Goal: Information Seeking & Learning: Learn about a topic

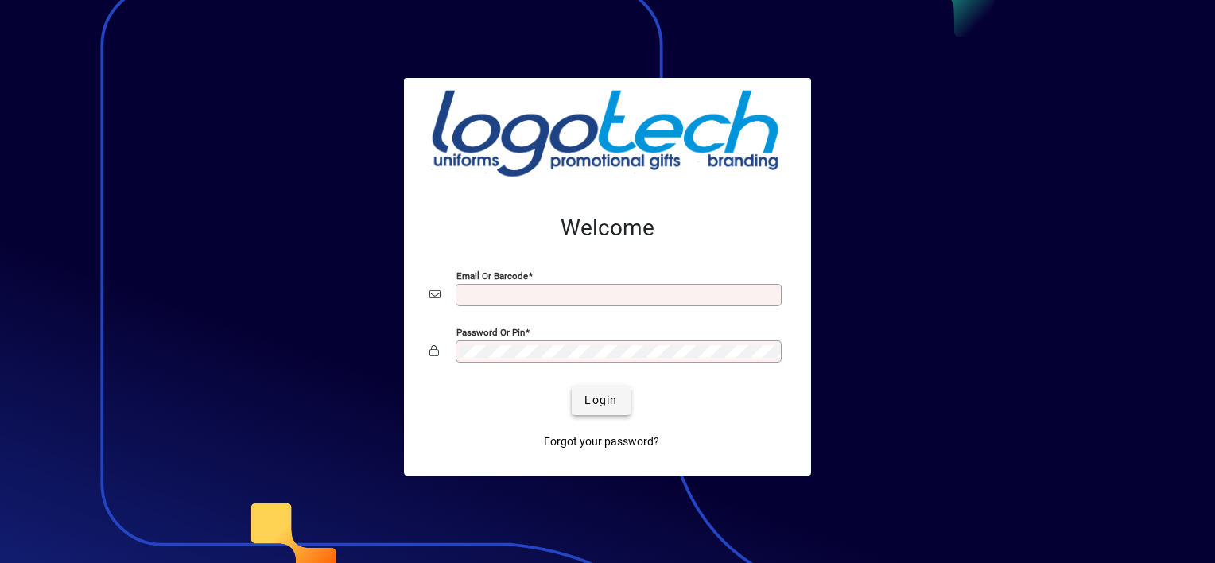
type input "**********"
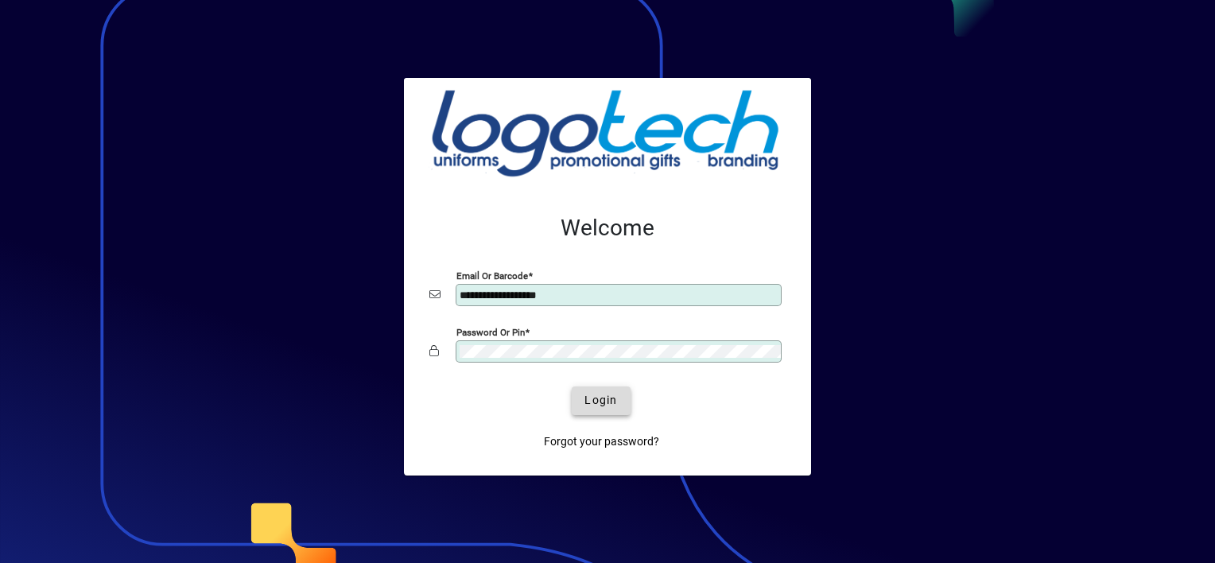
click at [595, 396] on span "Login" at bounding box center [601, 400] width 33 height 17
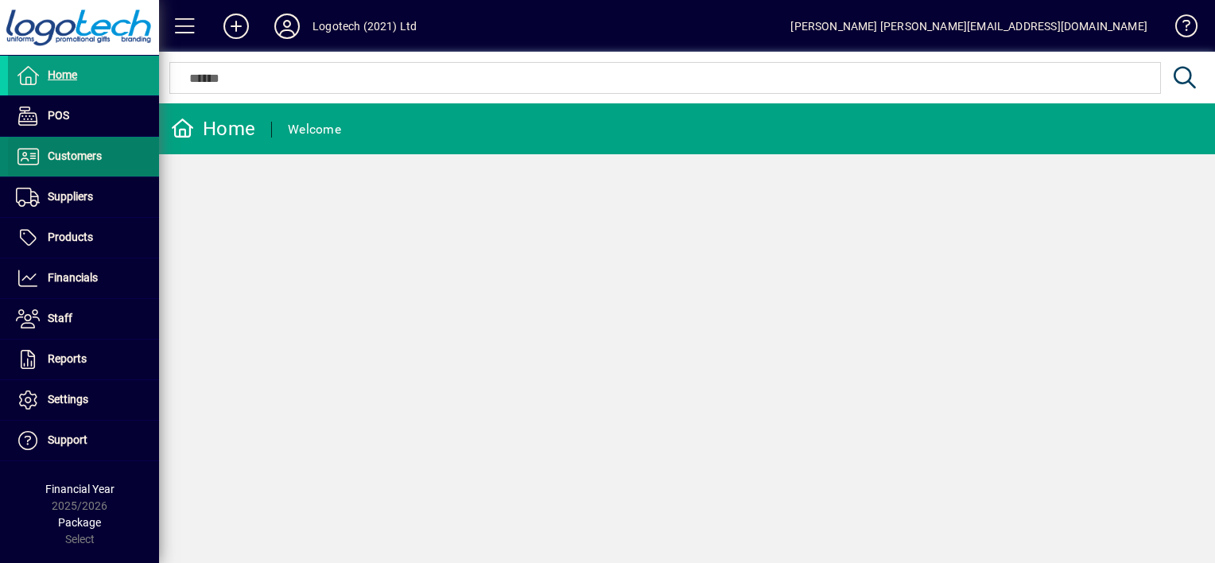
click at [97, 157] on span "Customers" at bounding box center [75, 156] width 54 height 13
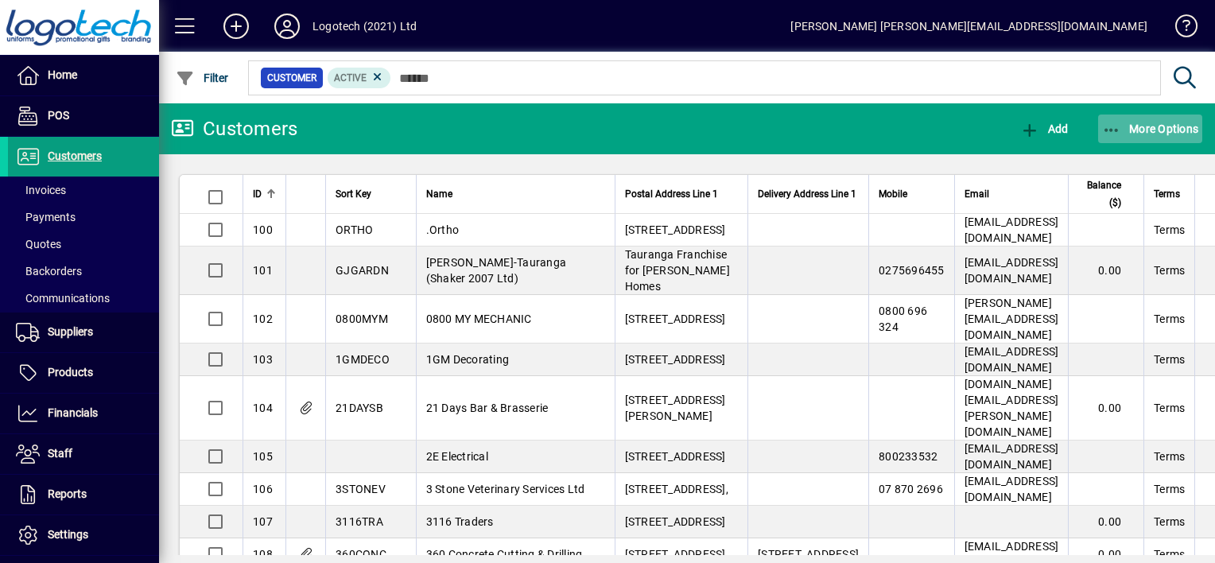
click at [1114, 133] on icon "button" at bounding box center [1112, 130] width 20 height 16
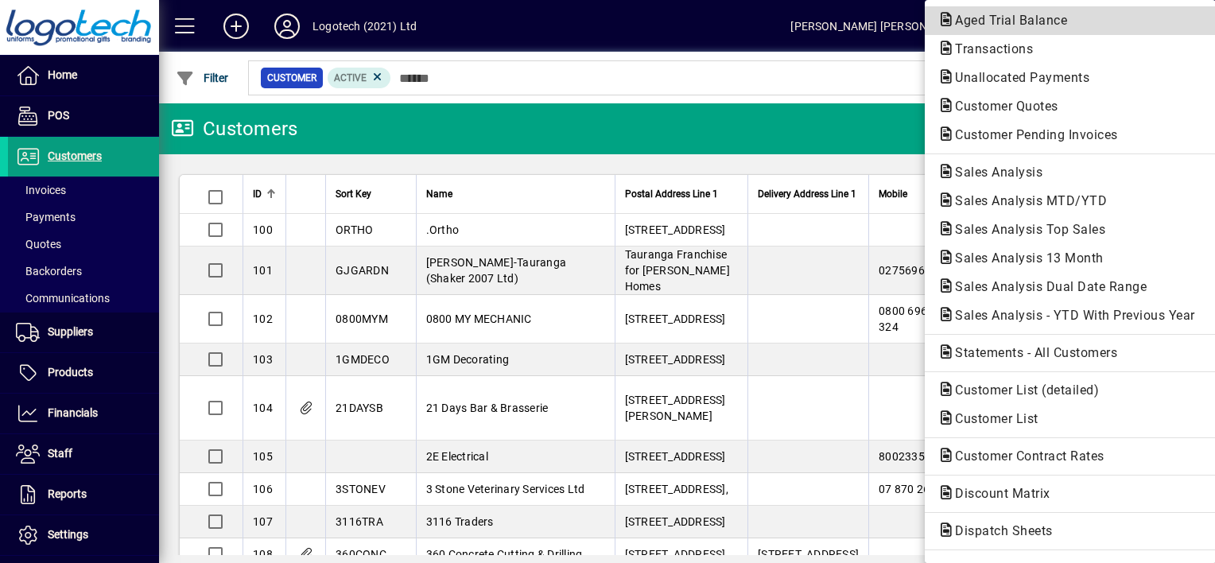
click at [1008, 22] on span "Aged Trial Balance" at bounding box center [1007, 20] width 138 height 15
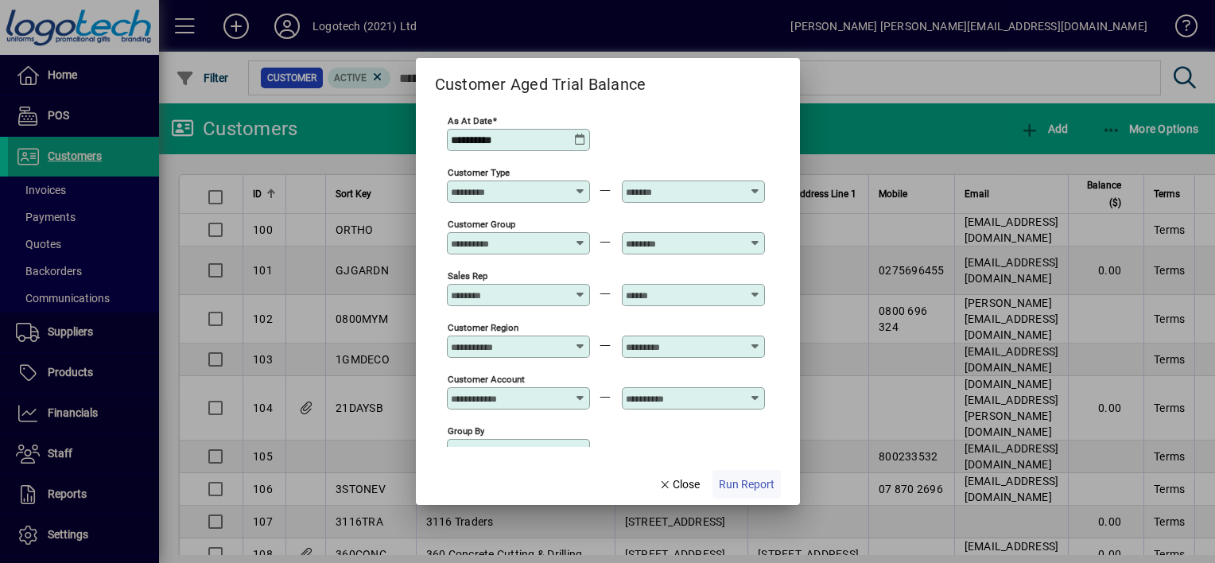
click at [755, 484] on span "Run Report" at bounding box center [747, 484] width 56 height 17
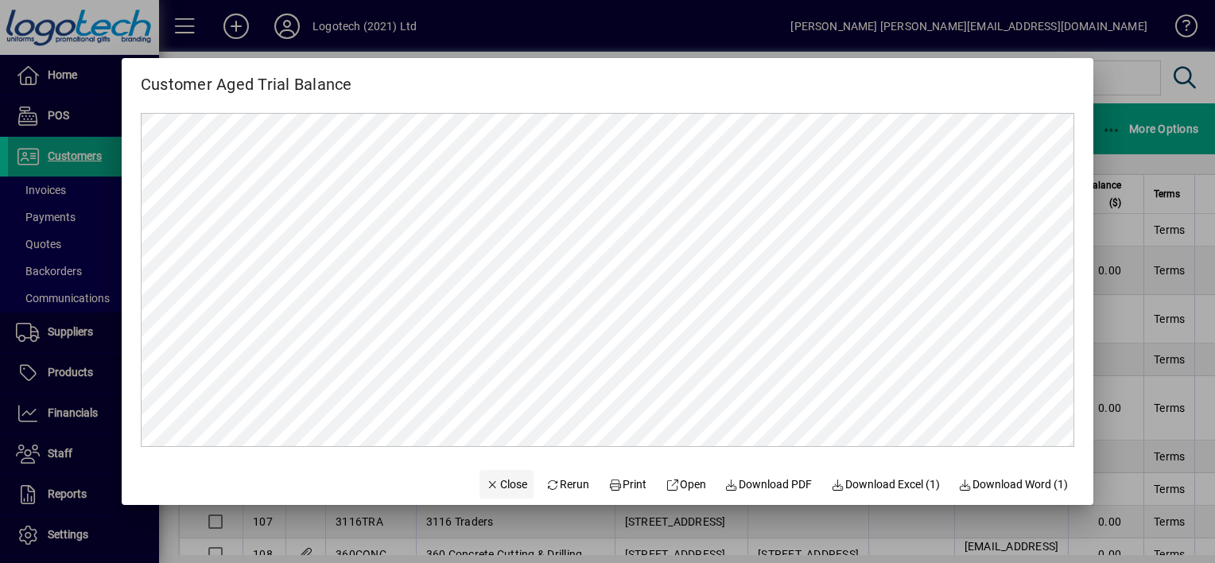
click at [486, 480] on icon "button" at bounding box center [493, 485] width 14 height 11
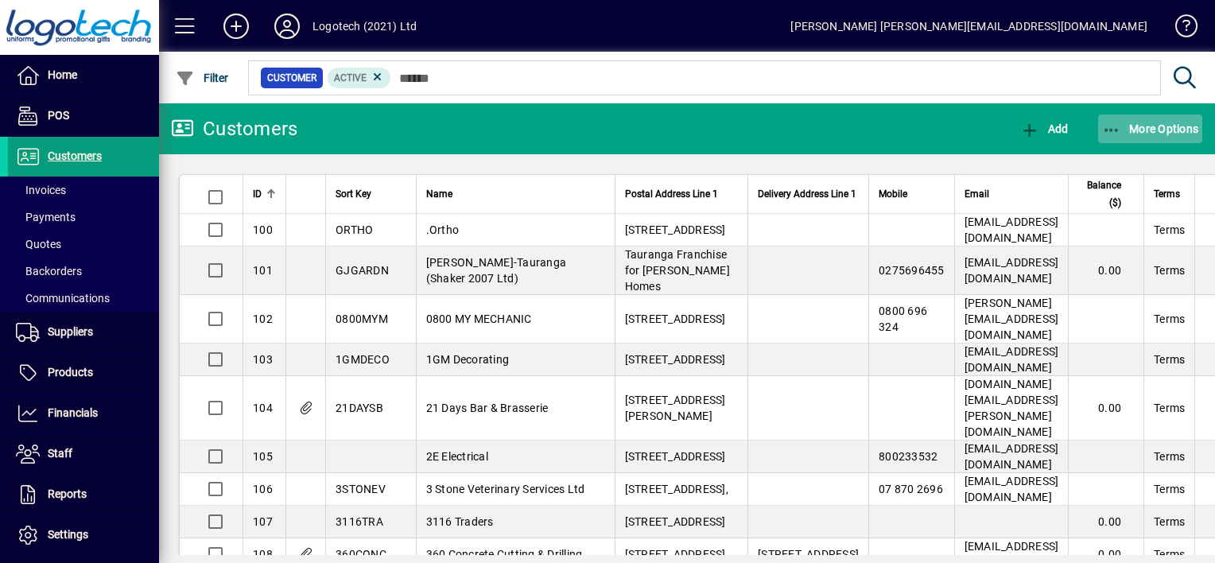
click at [1116, 131] on icon "button" at bounding box center [1112, 130] width 20 height 16
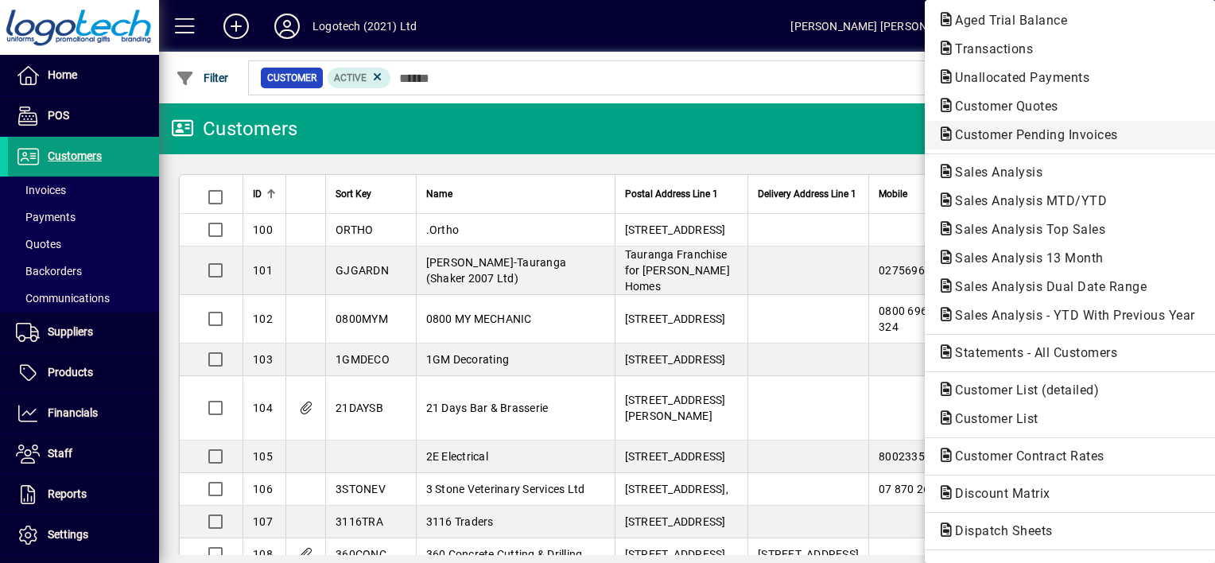
click at [1006, 137] on span "Customer Pending Invoices" at bounding box center [1032, 134] width 188 height 15
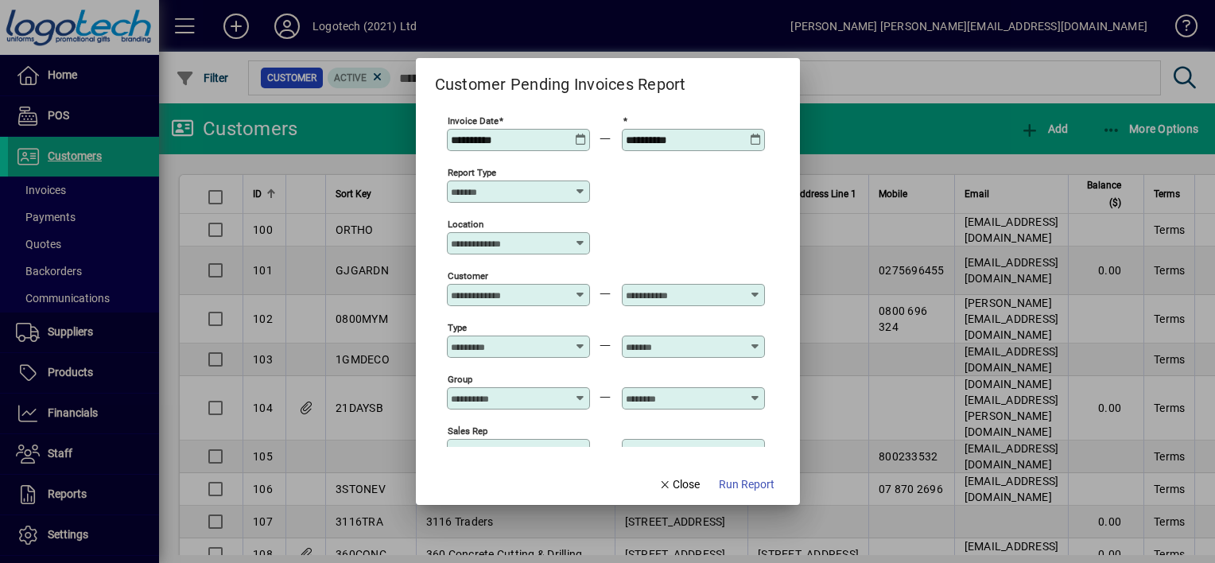
click at [581, 134] on icon at bounding box center [581, 134] width 12 height 0
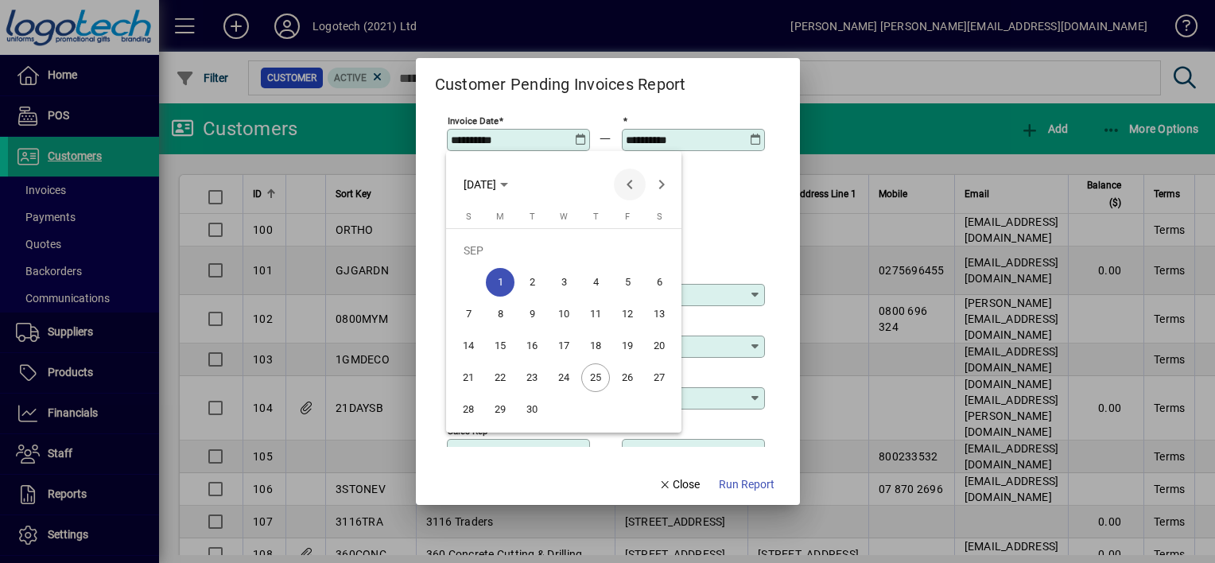
click at [626, 182] on span "Previous month" at bounding box center [630, 185] width 32 height 32
click at [464, 283] on span "1" at bounding box center [468, 282] width 29 height 29
type input "**********"
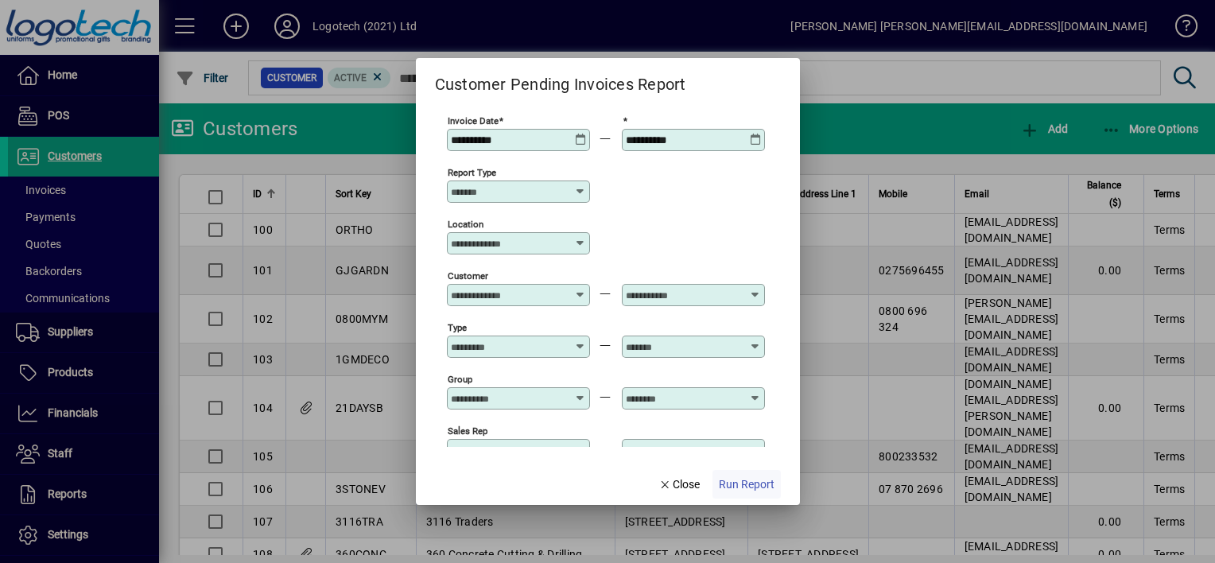
click at [737, 480] on span "Run Report" at bounding box center [747, 484] width 56 height 17
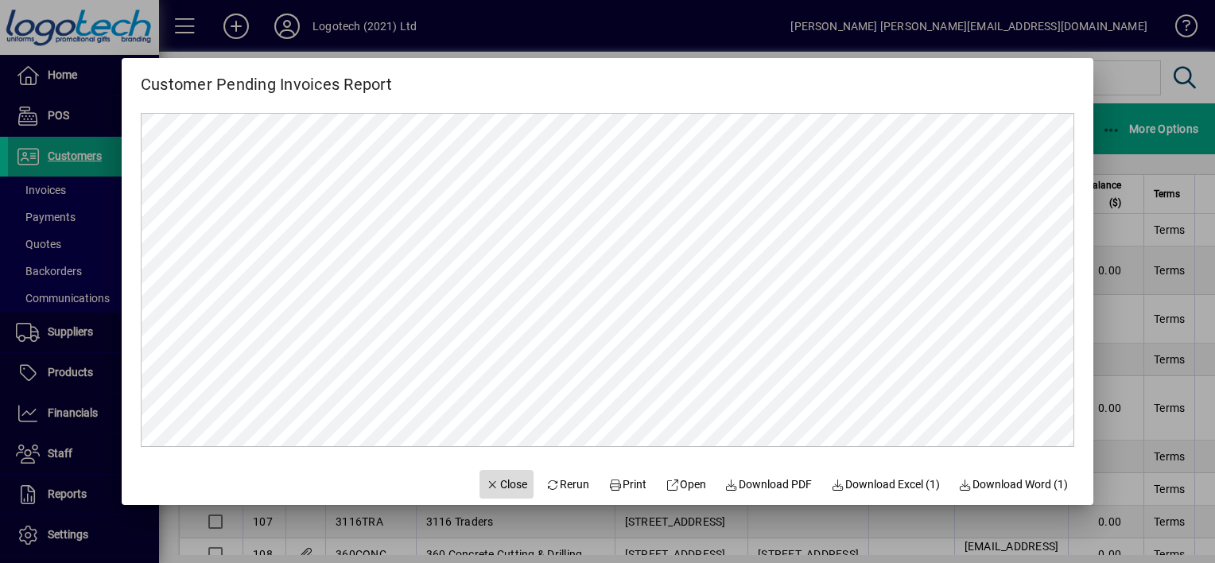
click at [507, 487] on span "Close" at bounding box center [506, 484] width 41 height 17
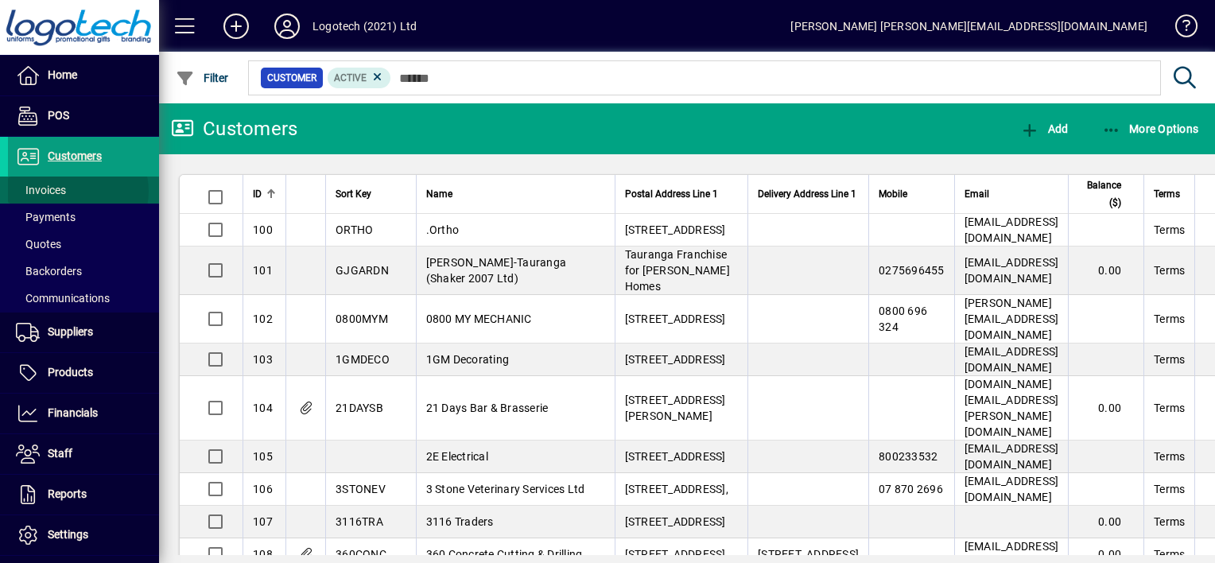
click at [76, 191] on span at bounding box center [83, 190] width 151 height 38
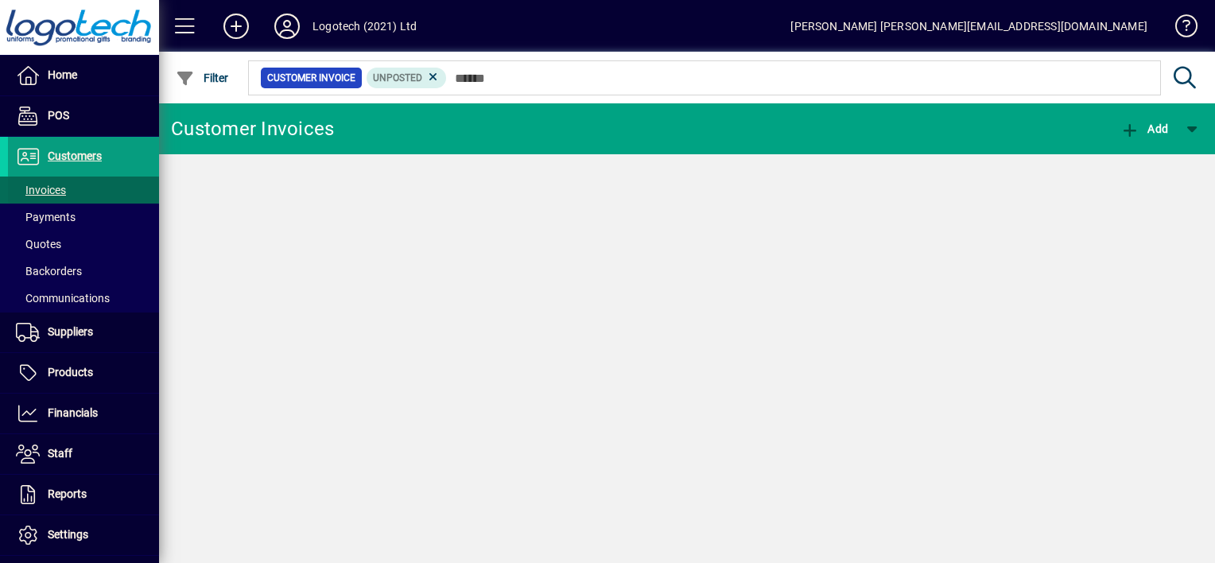
click at [76, 191] on span at bounding box center [83, 190] width 151 height 38
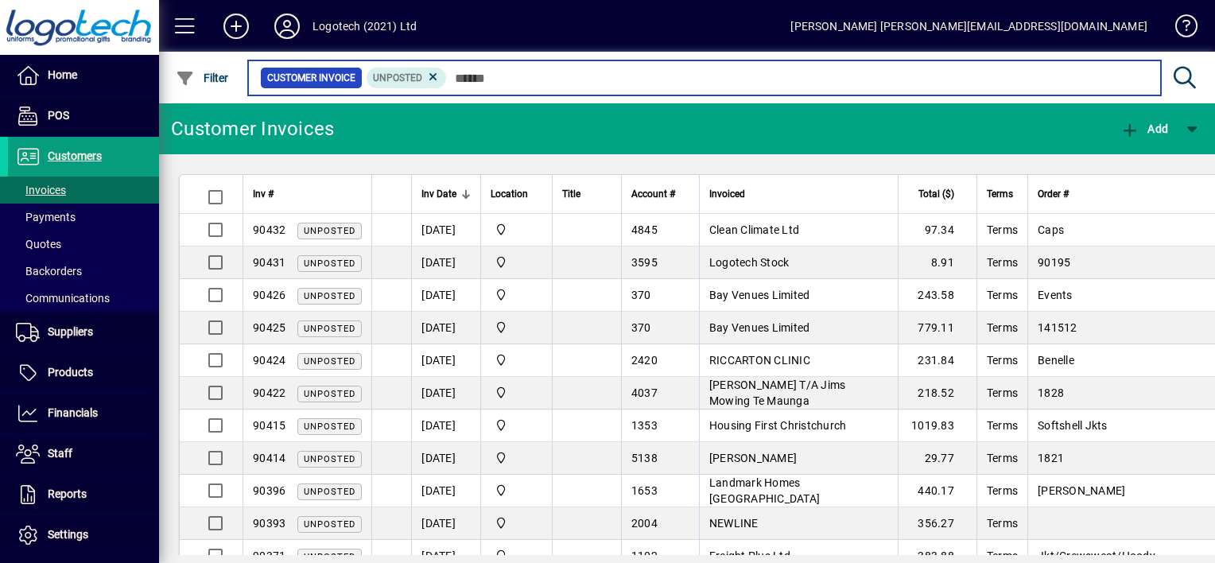
drag, startPoint x: 84, startPoint y: 328, endPoint x: 516, endPoint y: 79, distance: 499.6
click at [516, 79] on input "text" at bounding box center [797, 78] width 701 height 22
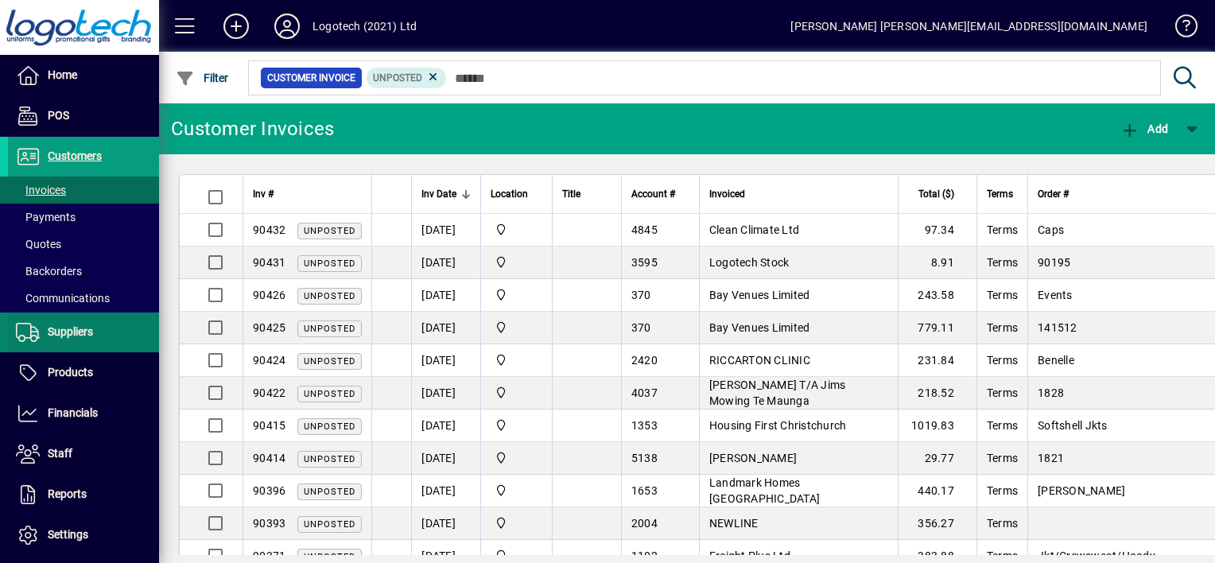
click at [75, 329] on span "Suppliers" at bounding box center [70, 331] width 45 height 13
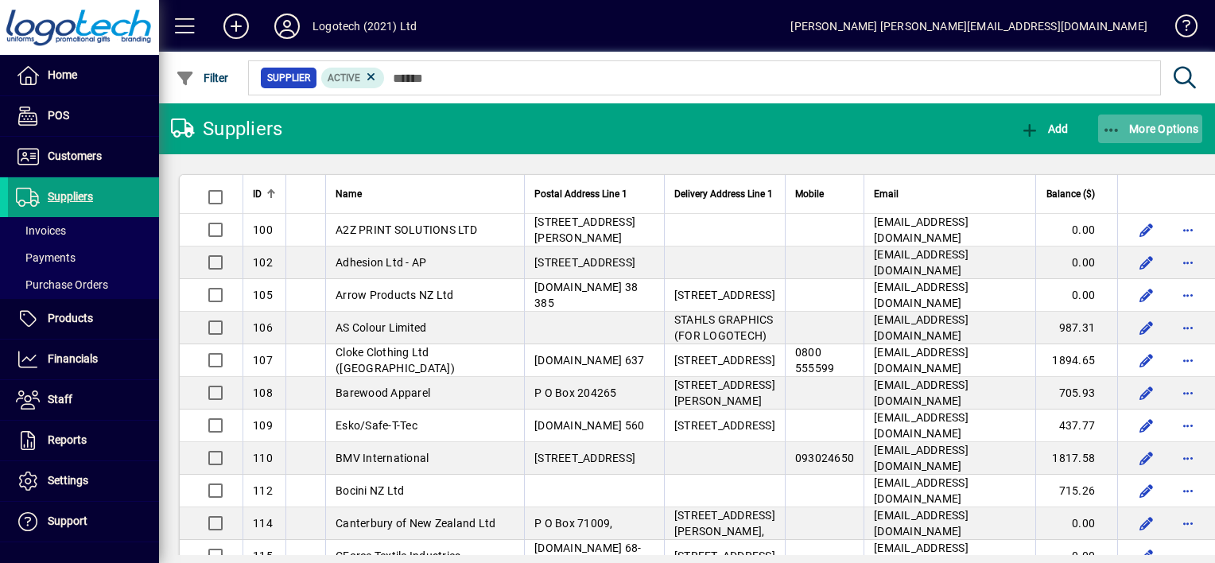
click at [1104, 134] on icon "button" at bounding box center [1112, 130] width 20 height 16
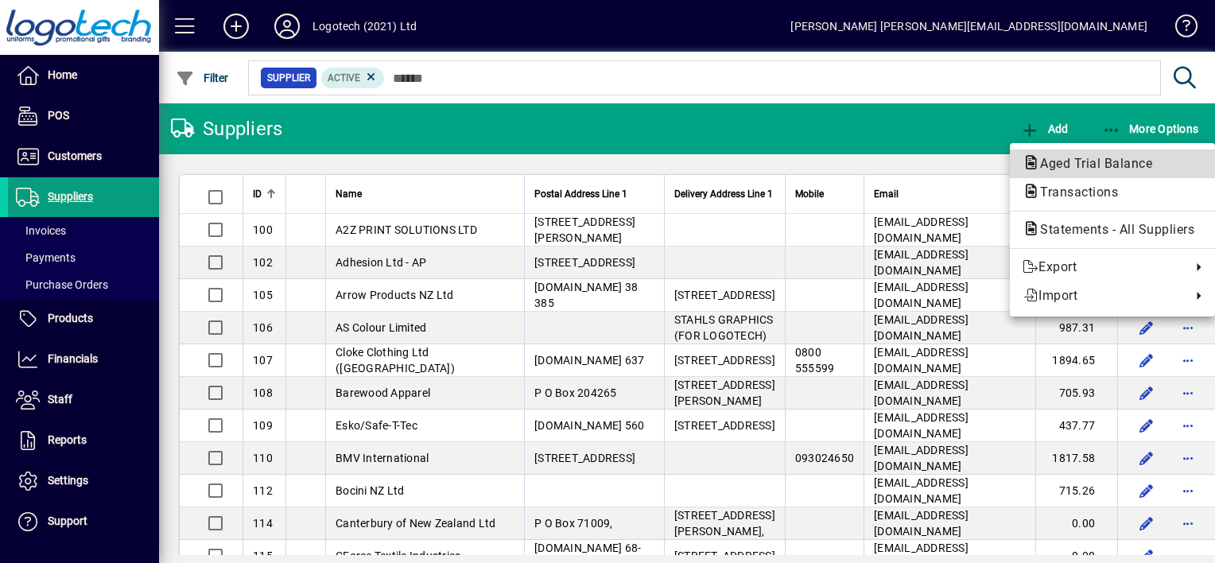
click at [1071, 165] on span "Aged Trial Balance" at bounding box center [1092, 163] width 138 height 15
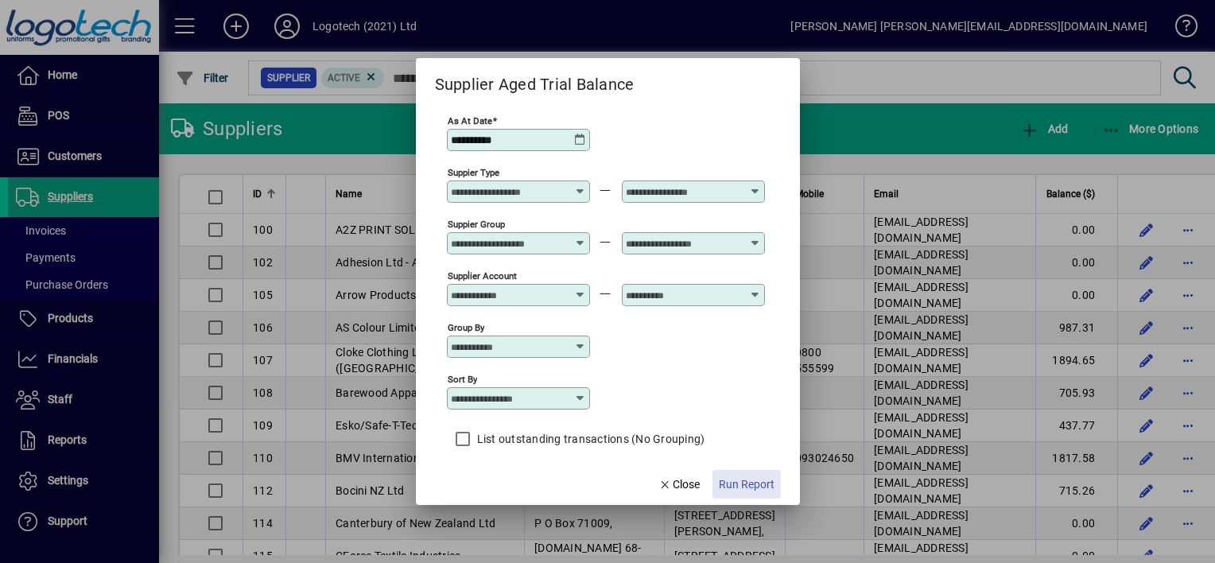
click at [760, 480] on span "Run Report" at bounding box center [747, 484] width 56 height 17
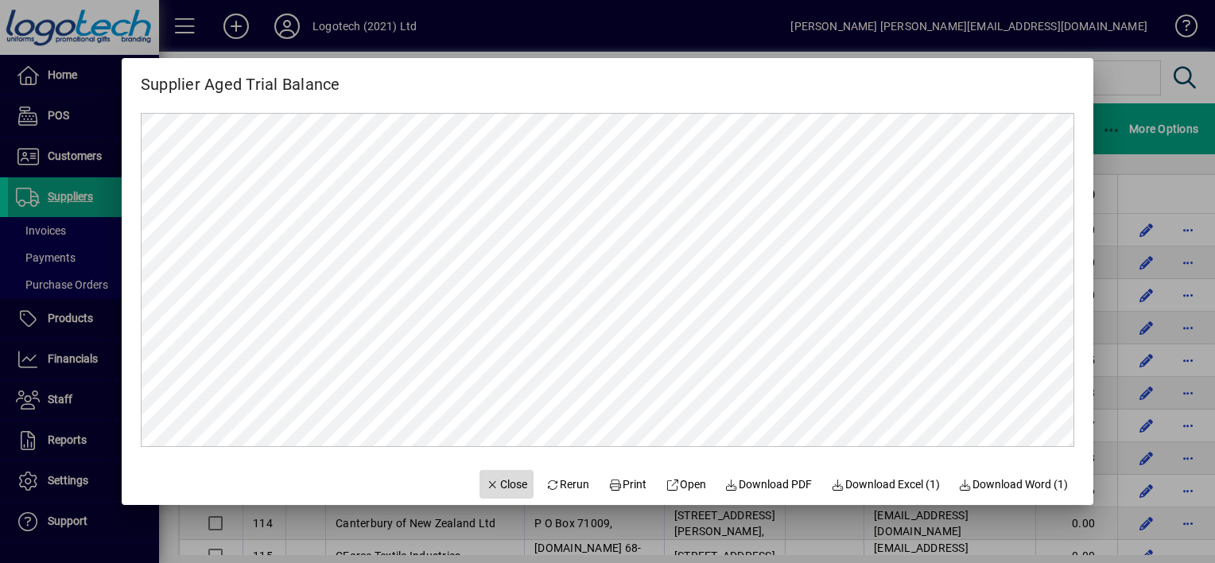
click at [486, 476] on span "Close" at bounding box center [506, 484] width 41 height 17
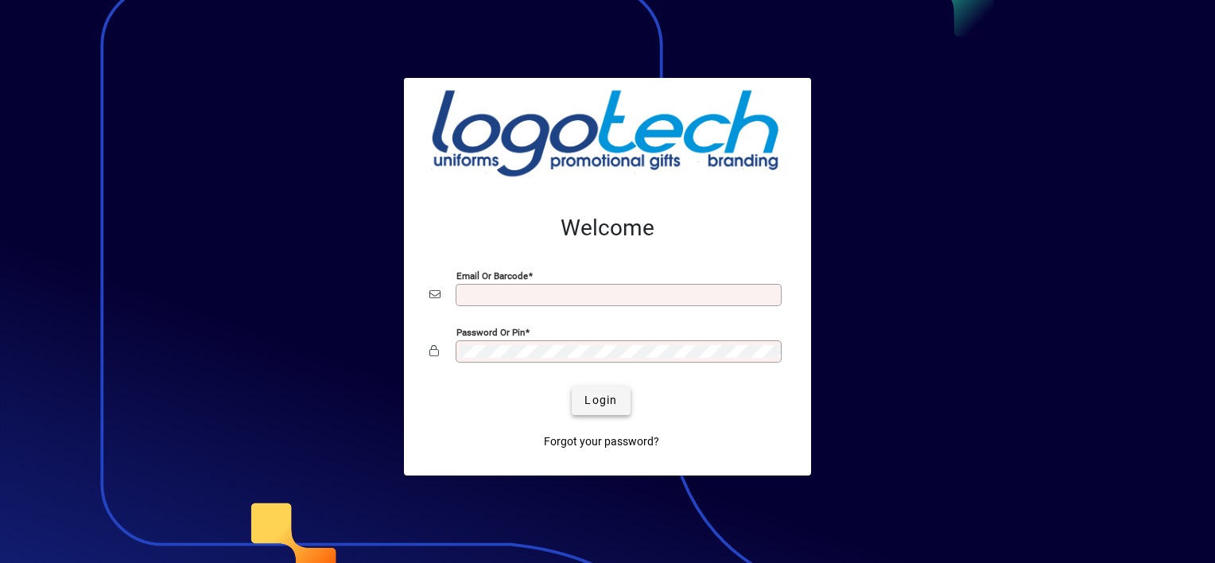
type input "**********"
click at [623, 398] on span "submit" at bounding box center [601, 401] width 58 height 38
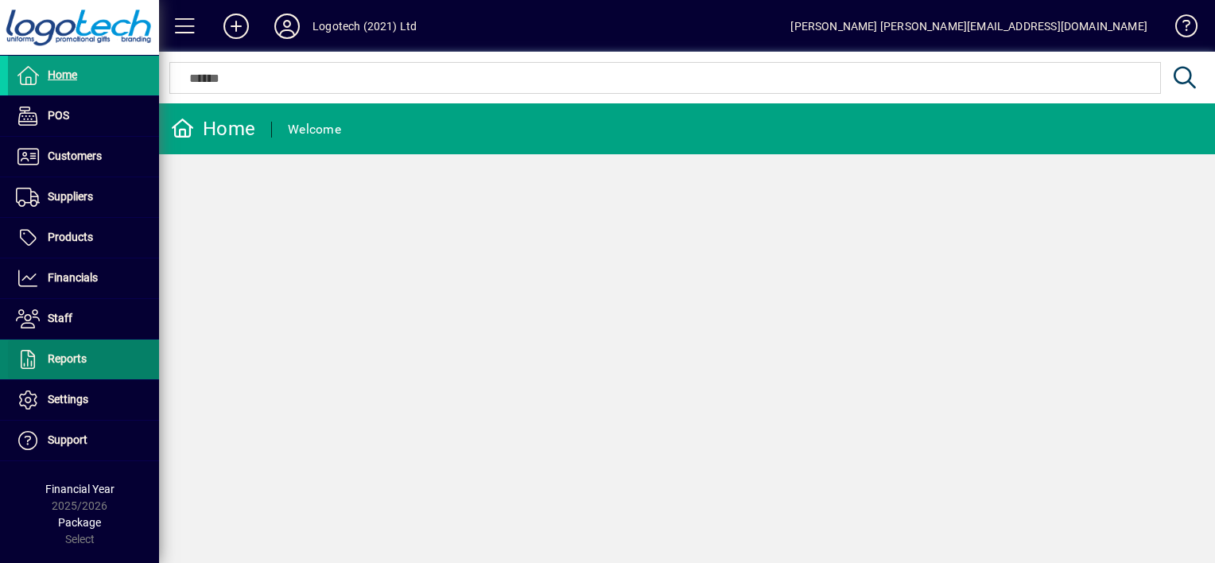
click at [73, 352] on span "Reports" at bounding box center [67, 358] width 39 height 13
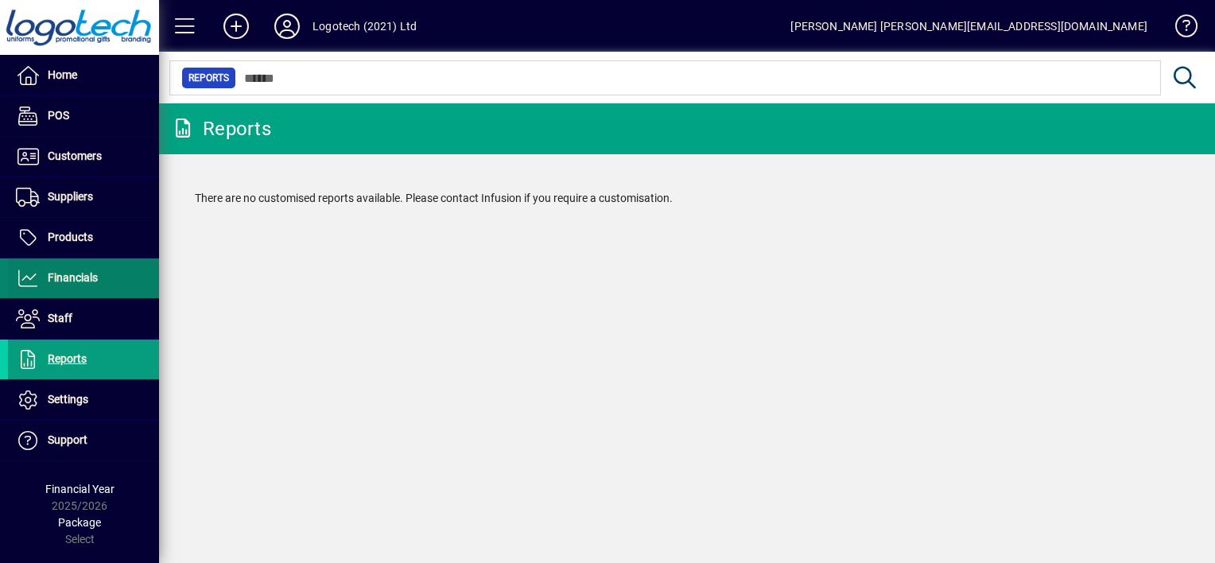
click at [80, 278] on span "Financials" at bounding box center [73, 277] width 50 height 13
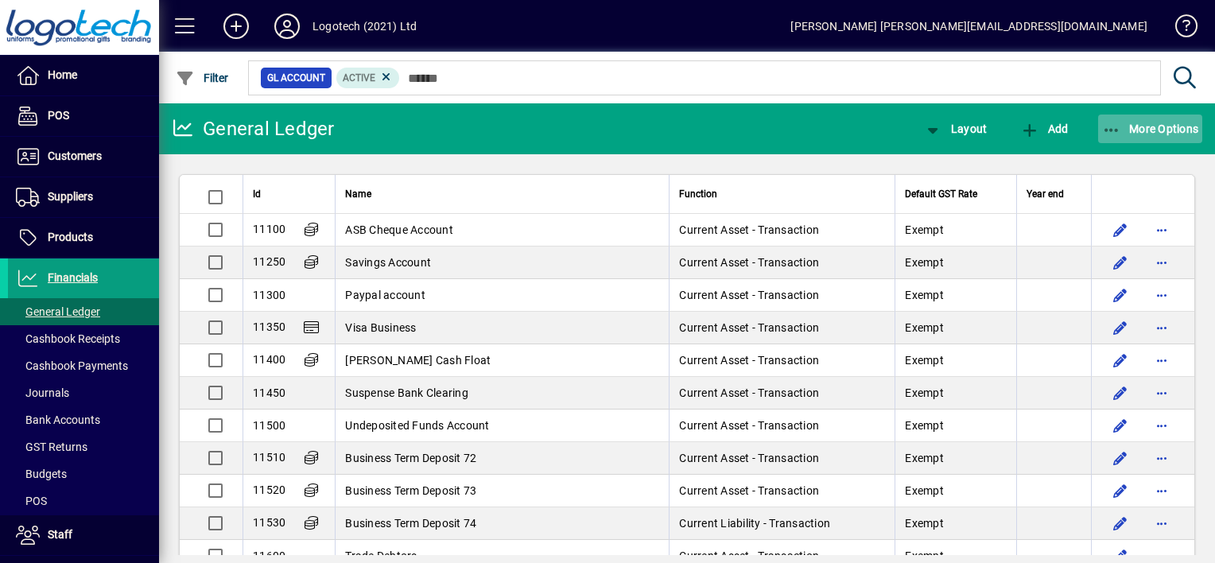
click at [1110, 123] on icon "button" at bounding box center [1112, 130] width 20 height 16
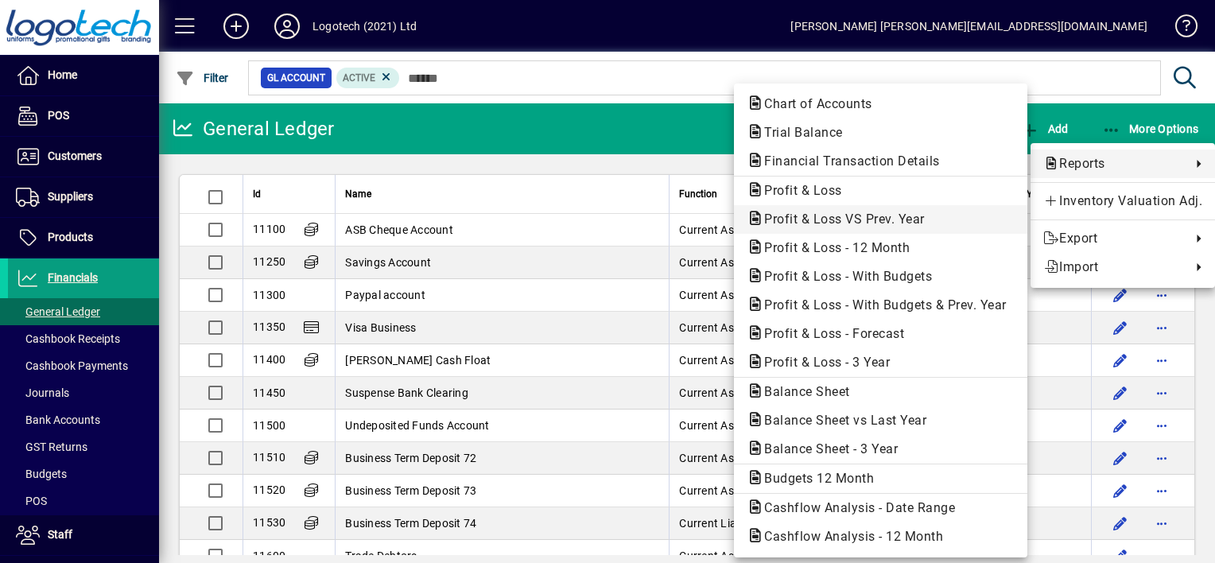
click at [837, 220] on span "Profit & Loss VS Prev. Year" at bounding box center [840, 219] width 186 height 15
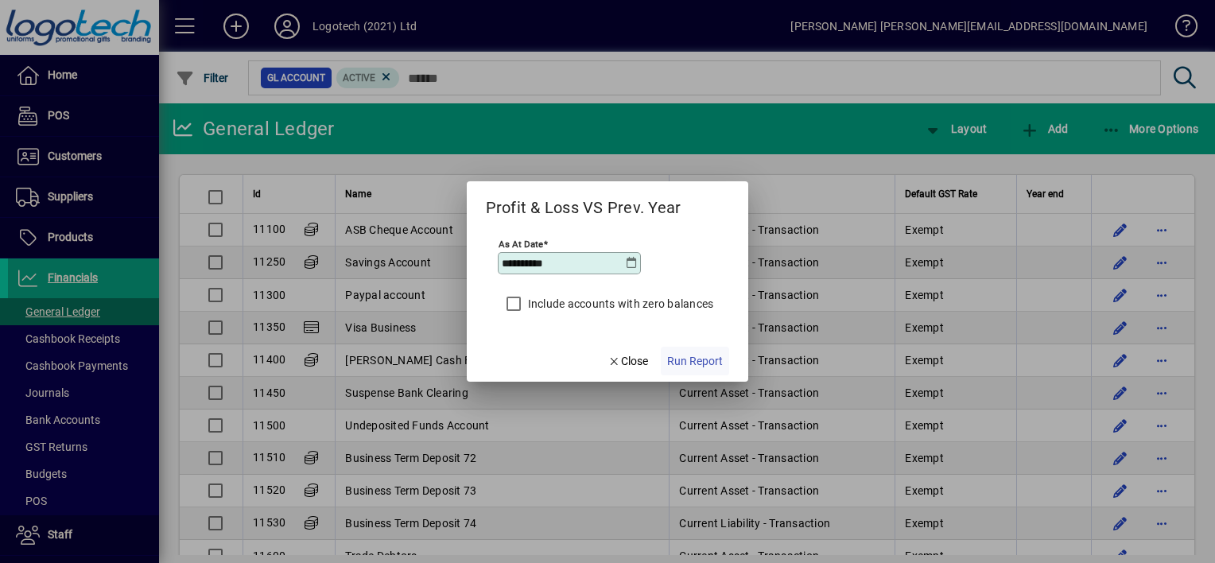
click at [698, 363] on span "Run Report" at bounding box center [695, 361] width 56 height 17
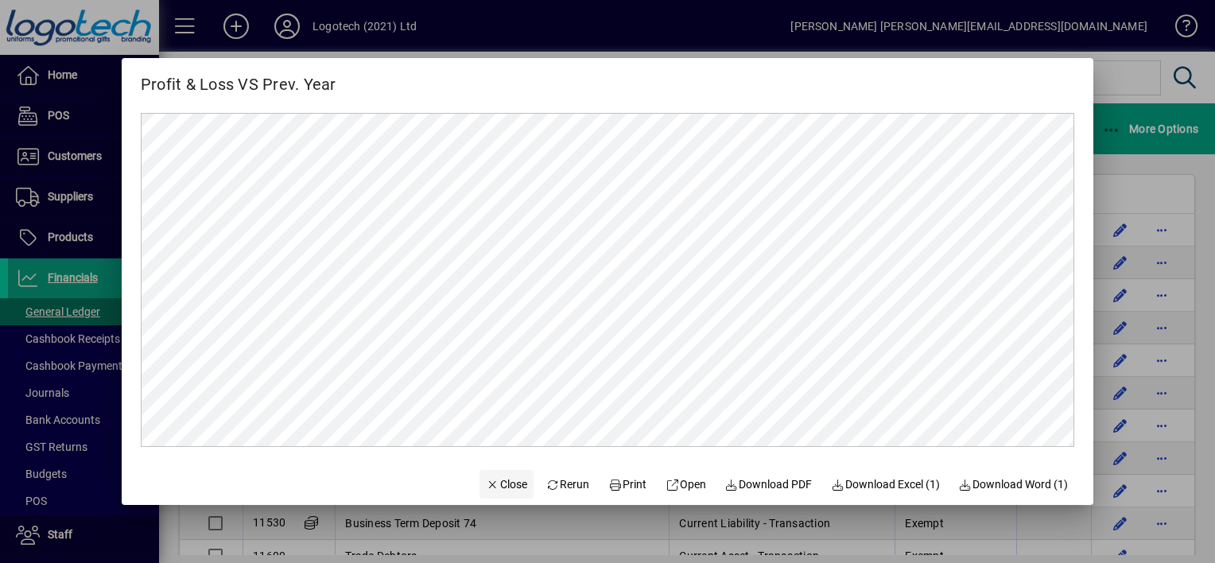
click at [503, 483] on span "Close" at bounding box center [506, 484] width 41 height 17
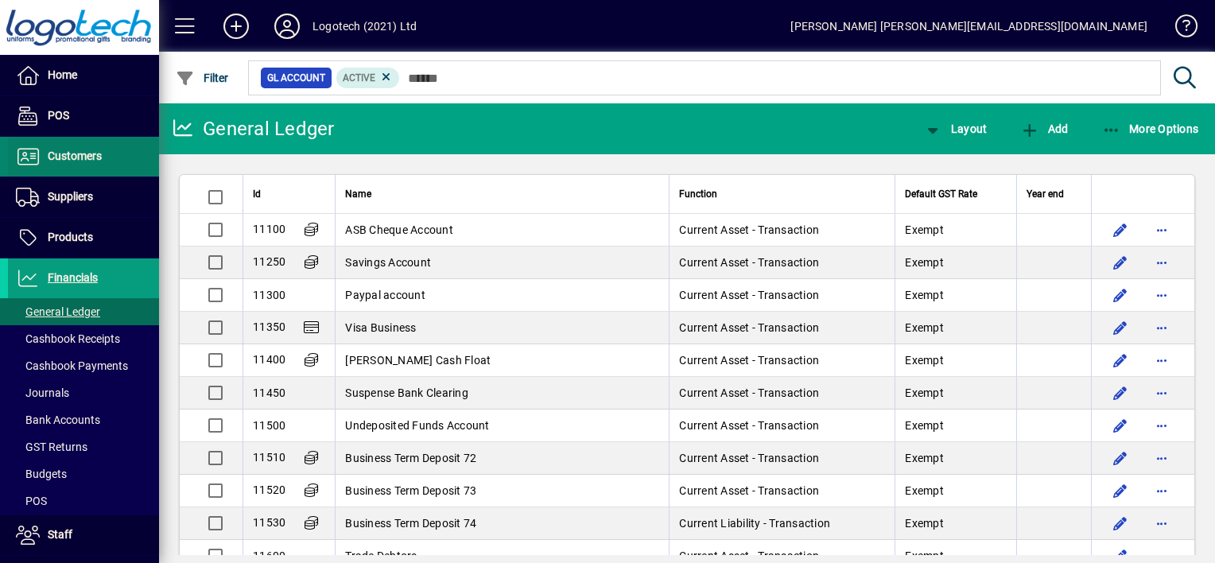
click at [70, 150] on span "Customers" at bounding box center [75, 156] width 54 height 13
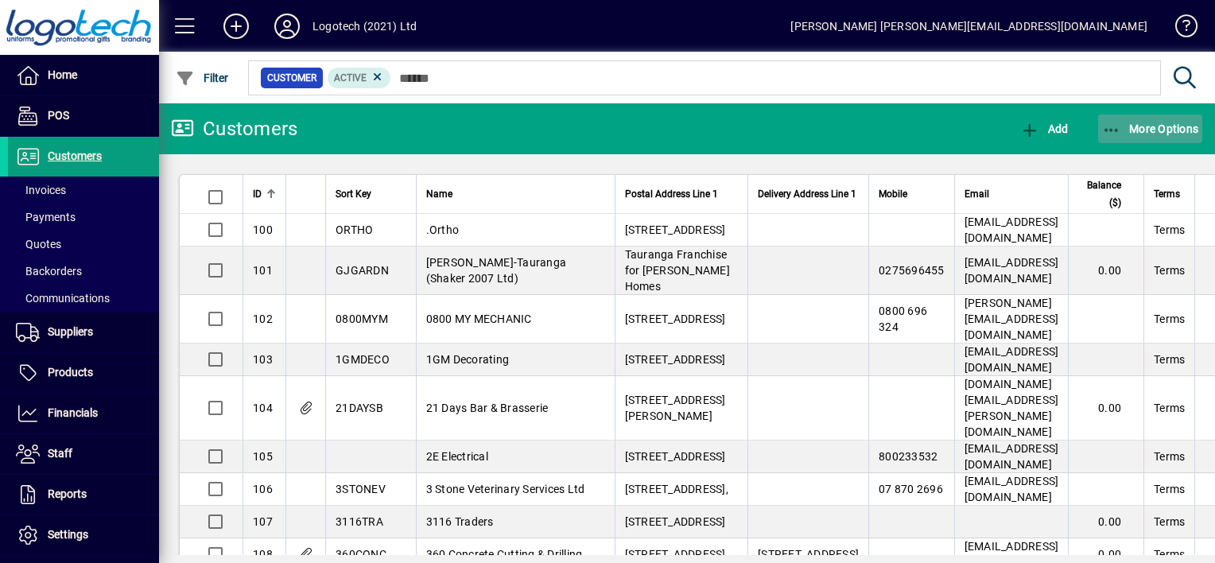
click at [1107, 134] on icon "button" at bounding box center [1112, 130] width 20 height 16
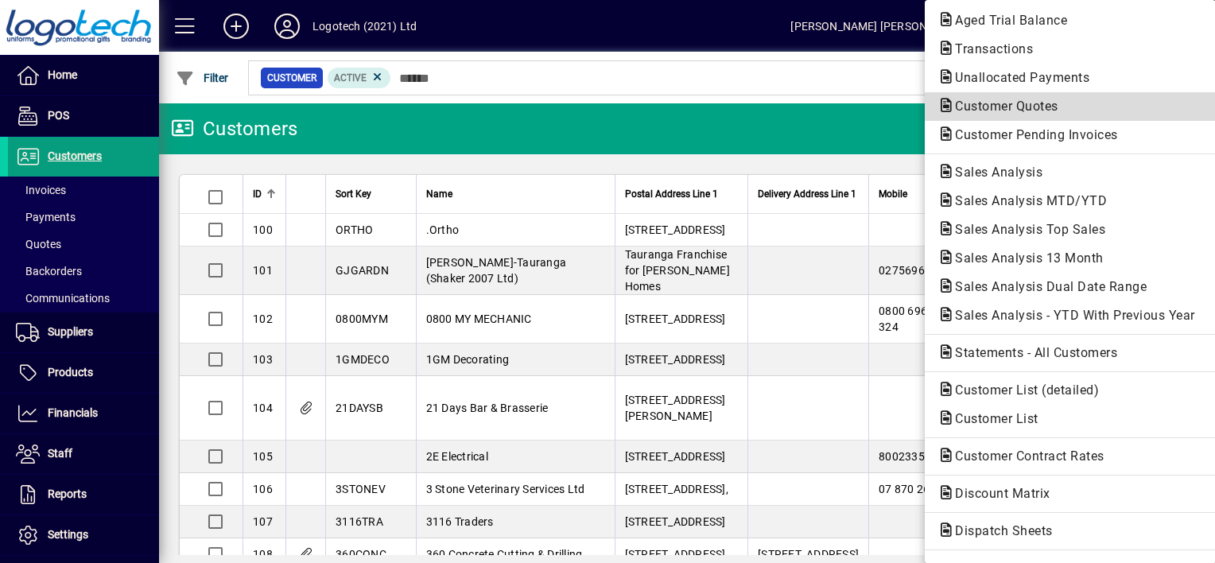
click at [993, 108] on span "Customer Quotes" at bounding box center [1002, 106] width 129 height 15
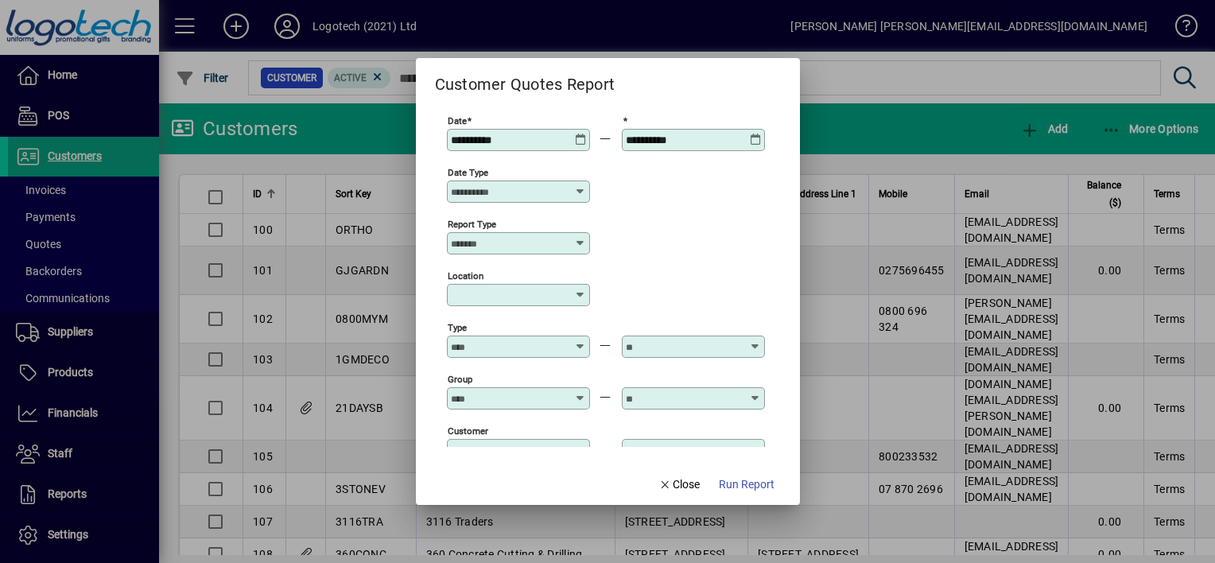
click at [578, 134] on icon at bounding box center [581, 134] width 12 height 0
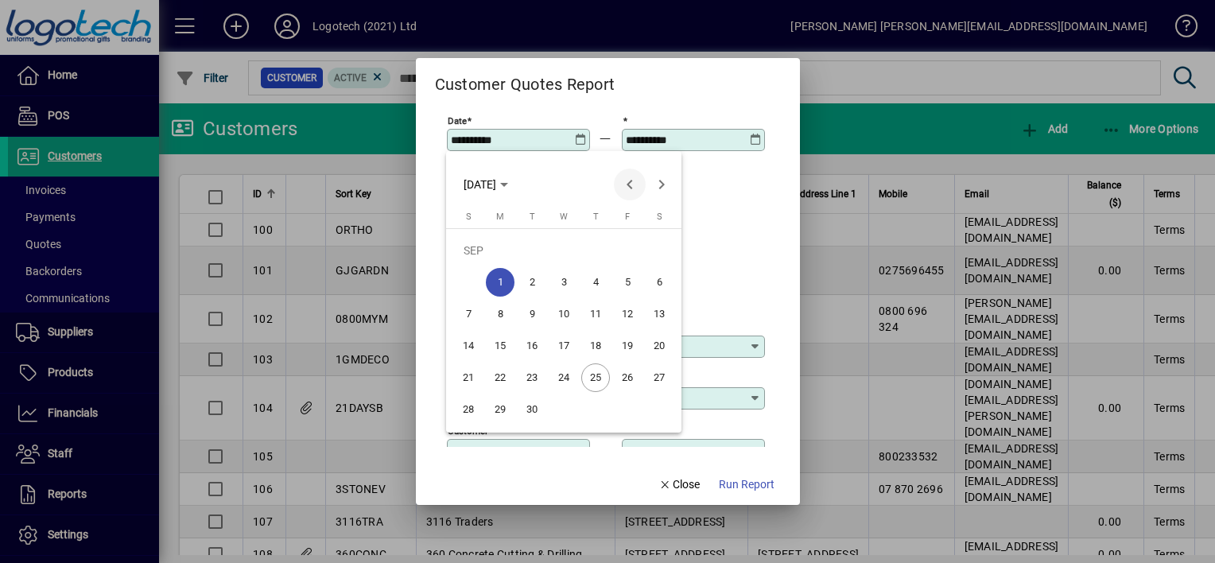
click at [633, 185] on span "Previous month" at bounding box center [630, 185] width 32 height 32
click at [536, 283] on span "1" at bounding box center [532, 282] width 29 height 29
type input "**********"
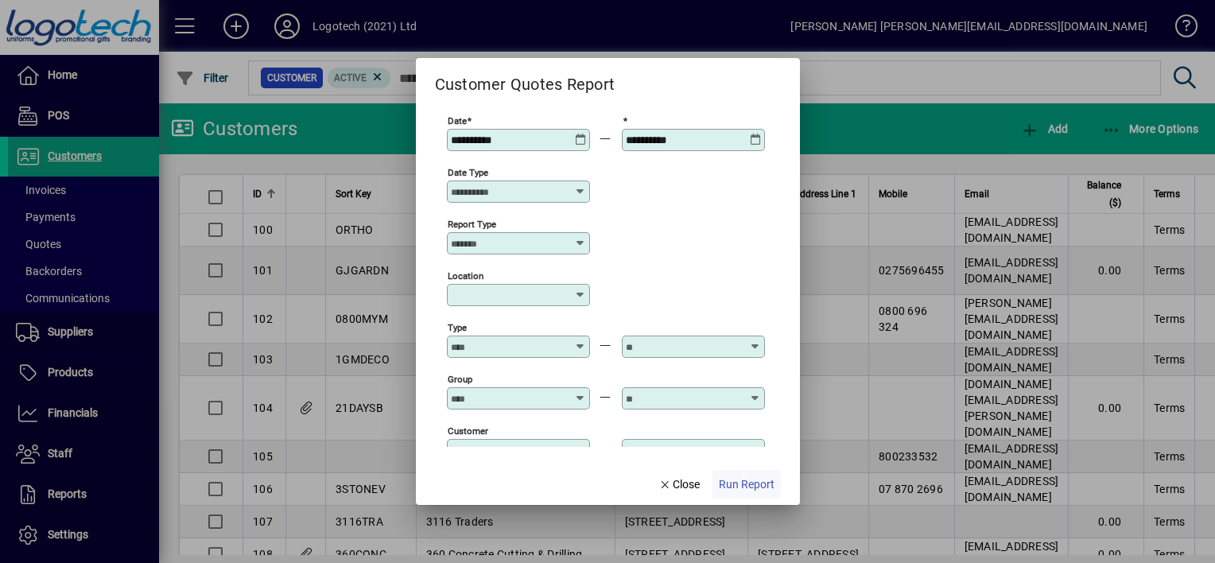
click at [733, 487] on span "Run Report" at bounding box center [747, 484] width 56 height 17
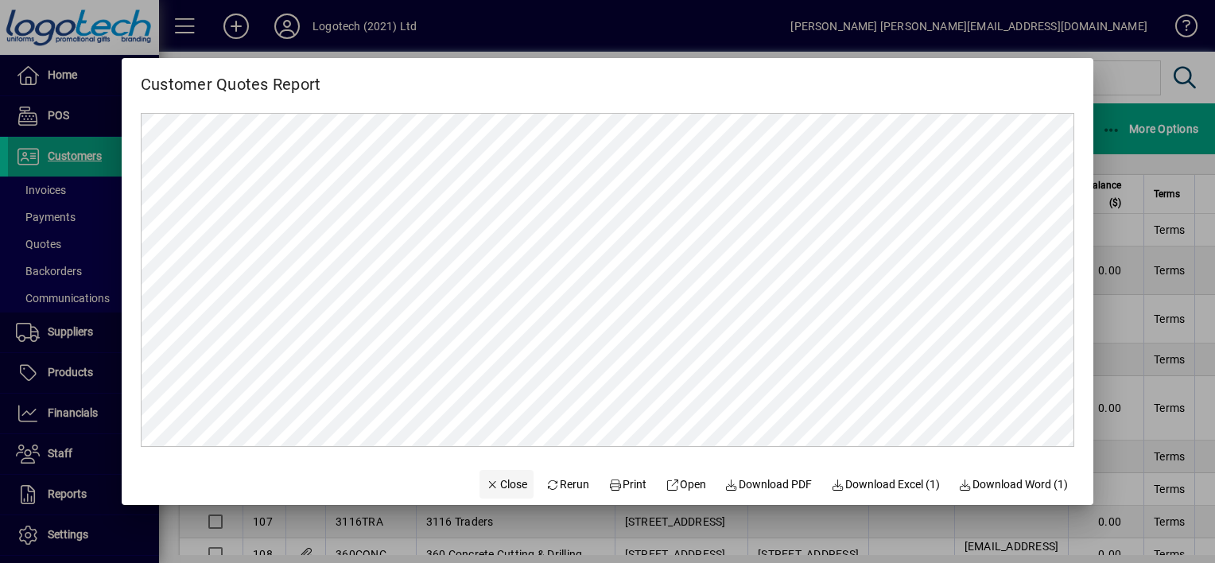
click at [486, 480] on icon "button" at bounding box center [493, 485] width 14 height 11
